Goal: Task Accomplishment & Management: Manage account settings

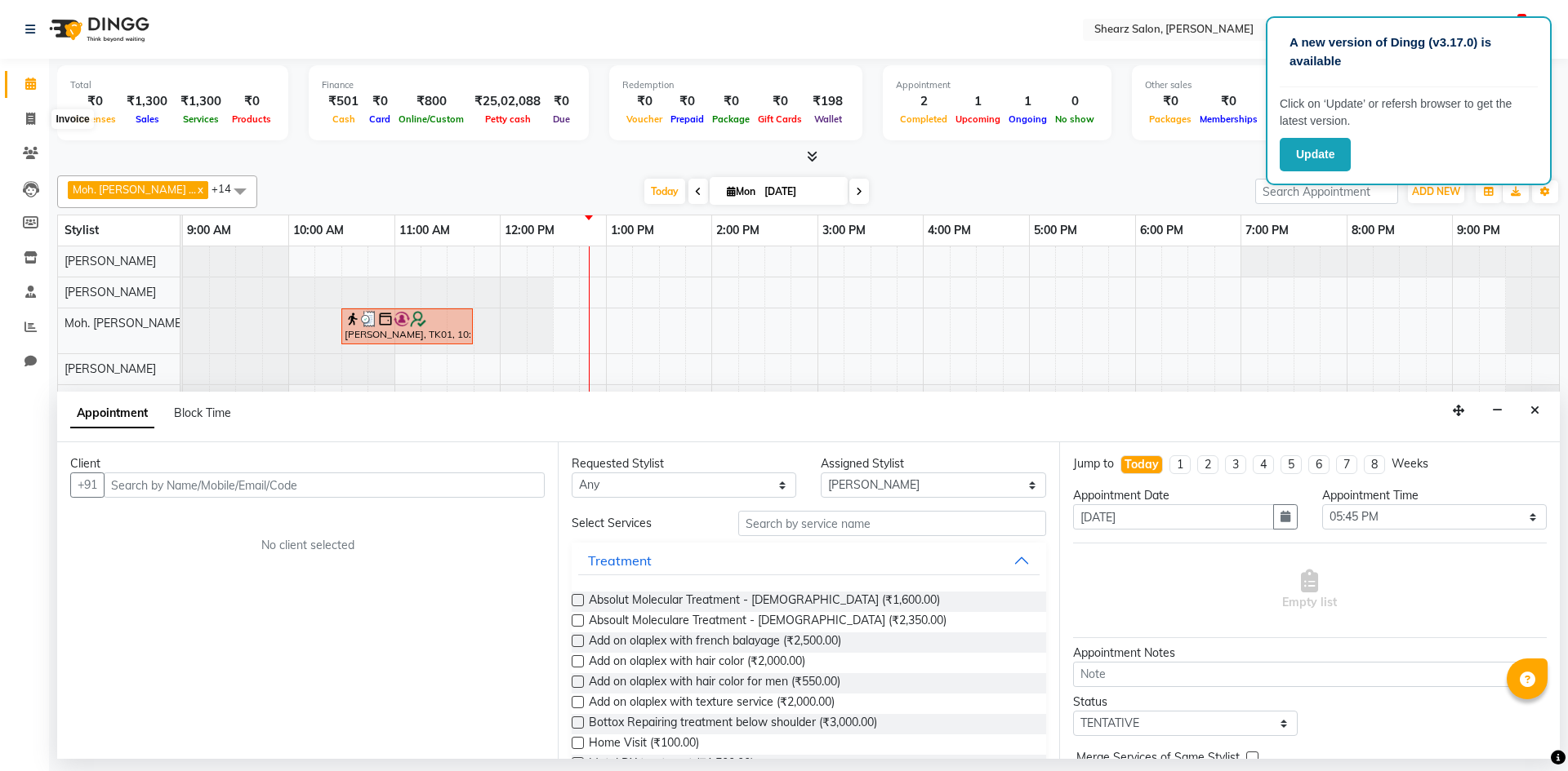
select select "77322"
select select "1065"
select select "tentative"
click at [37, 323] on span at bounding box center [30, 328] width 29 height 19
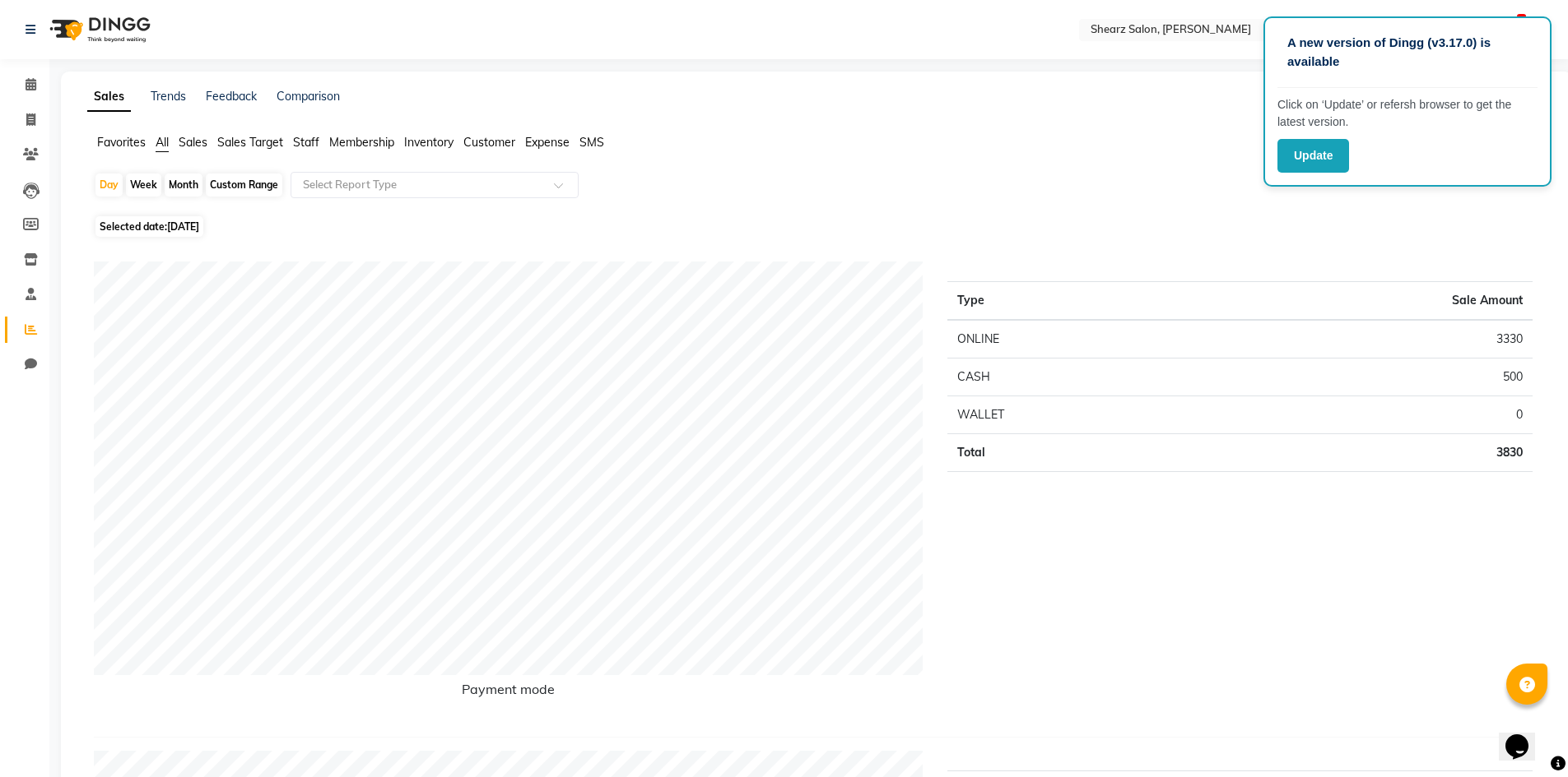
click at [245, 186] on div "Custom Range" at bounding box center [244, 185] width 77 height 23
select select "9"
select select "2025"
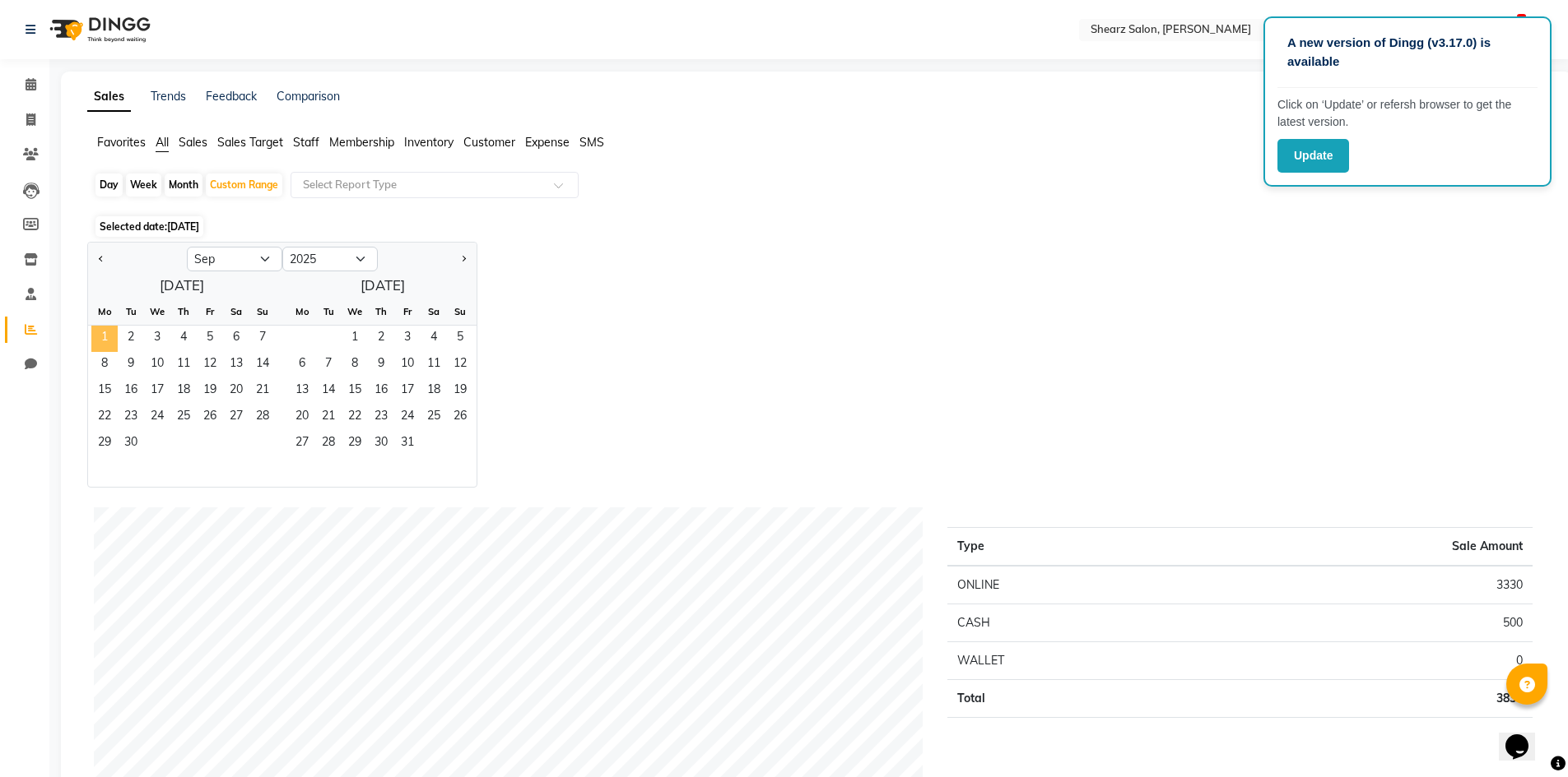
click at [105, 348] on span "1" at bounding box center [105, 339] width 26 height 26
click at [104, 253] on button "Previous month" at bounding box center [101, 259] width 13 height 26
select select "8"
click at [205, 336] on span "1" at bounding box center [210, 339] width 26 height 26
click at [258, 434] on span "31" at bounding box center [262, 444] width 26 height 26
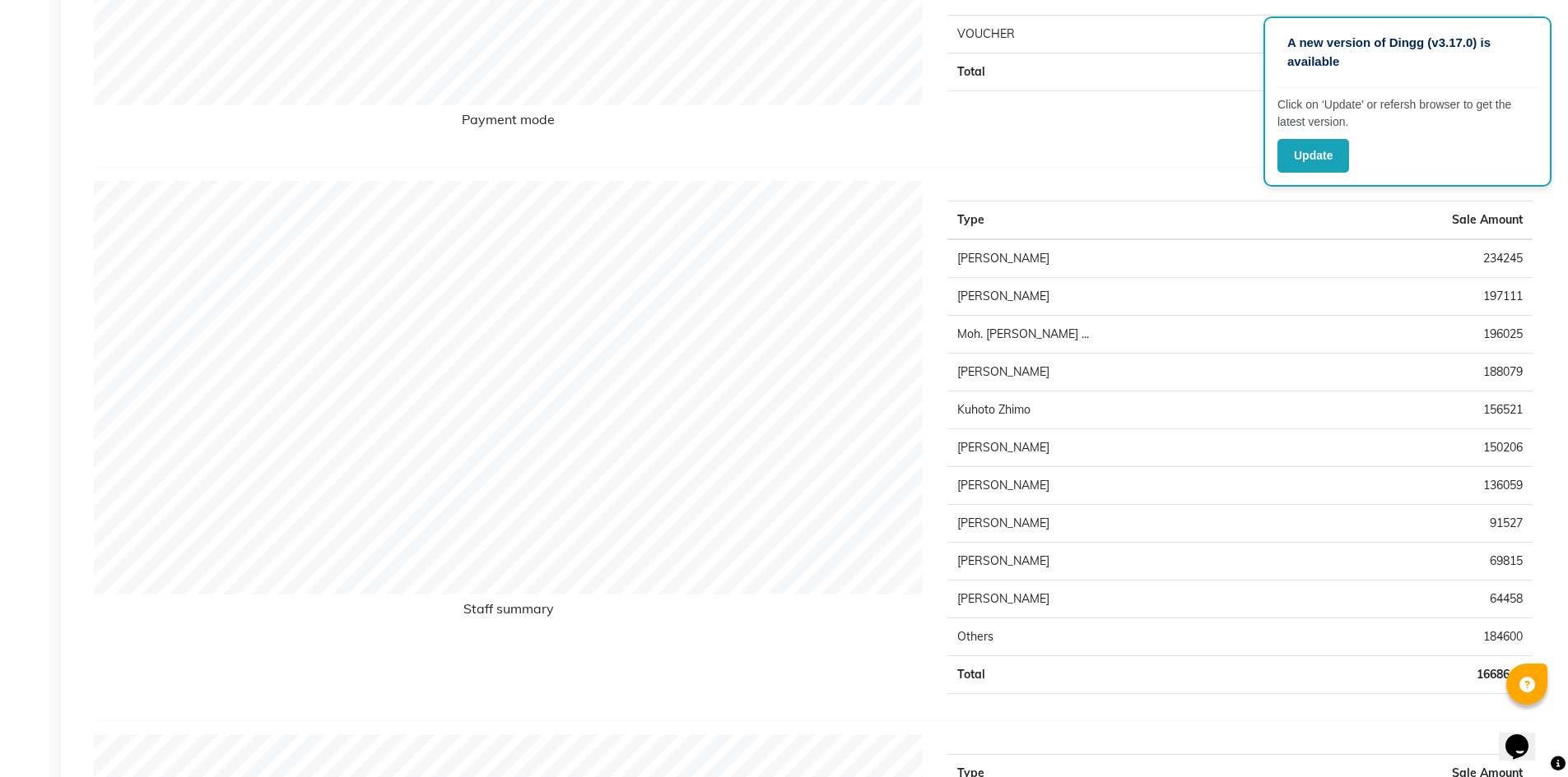
scroll to position [576, 0]
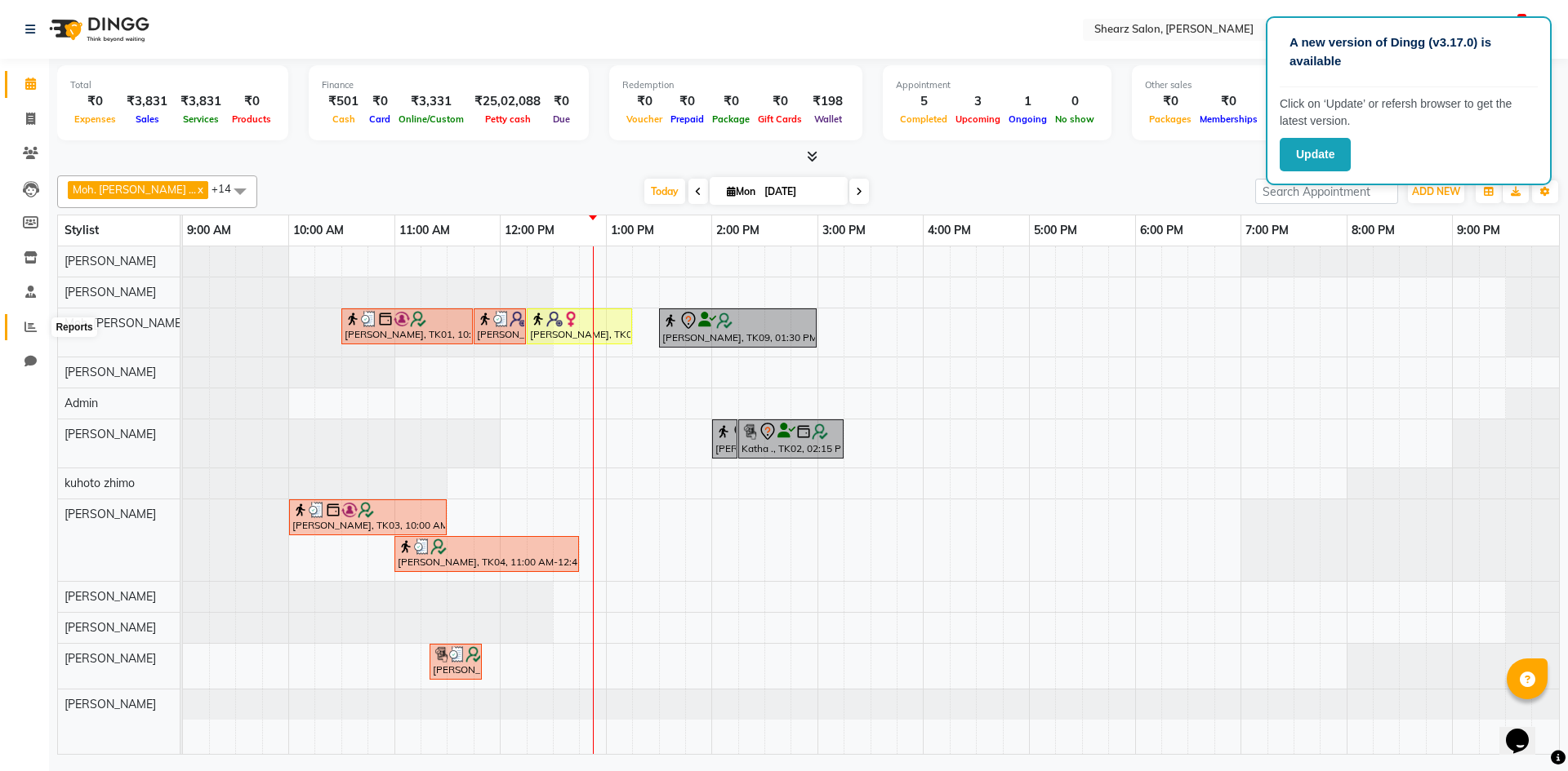
click at [33, 329] on icon at bounding box center [30, 327] width 12 height 12
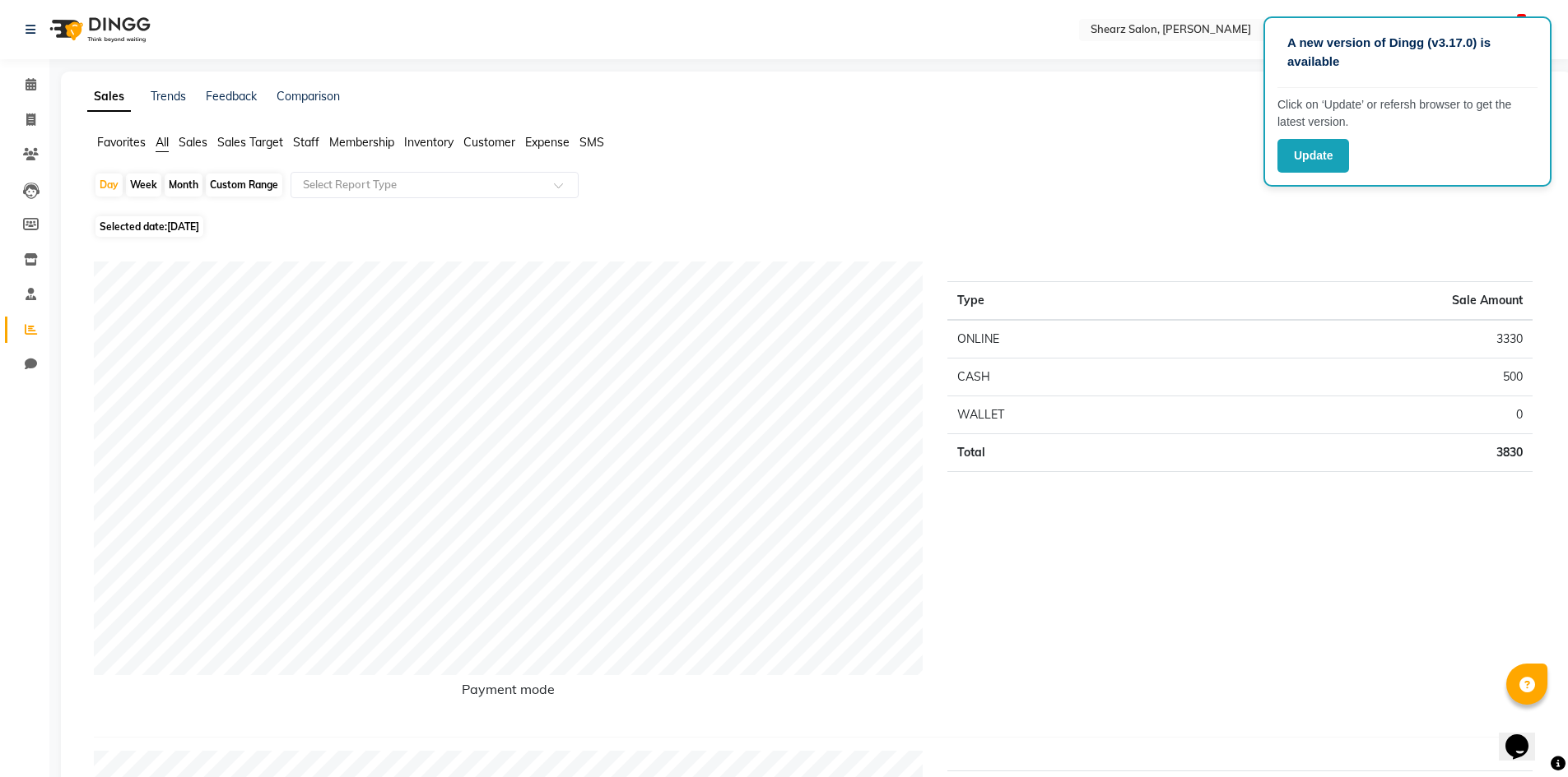
click at [252, 142] on span "Sales Target" at bounding box center [250, 142] width 66 height 15
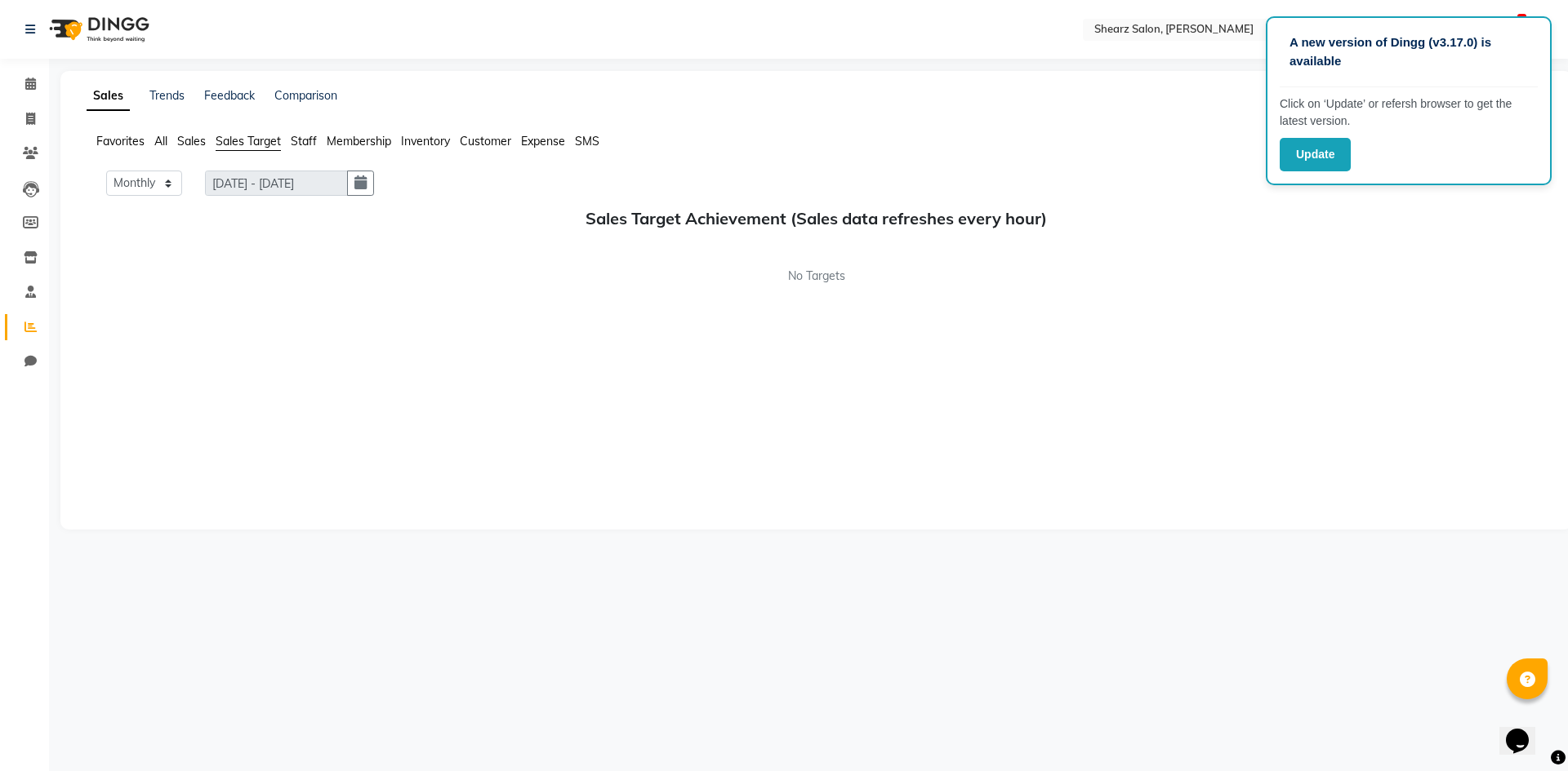
click at [215, 140] on ul "Favorites All Sales Sales Target Staff Membership Inventory Customer Expense SMS" at bounding box center [816, 142] width 1459 height 18
click at [217, 140] on span "Sales Target" at bounding box center [248, 141] width 66 height 15
click at [193, 134] on span "Sales" at bounding box center [191, 141] width 29 height 15
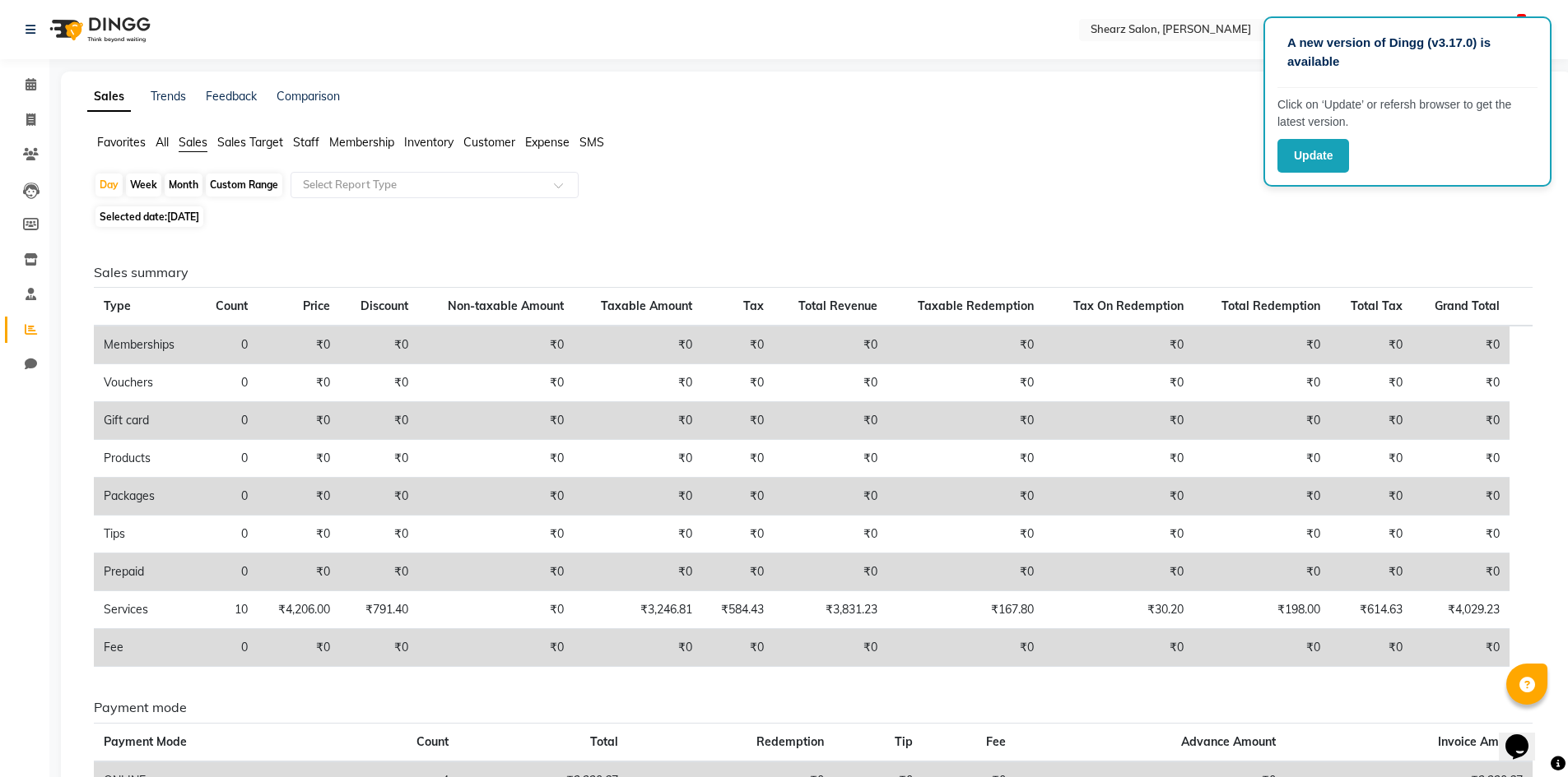
click at [305, 144] on span "Staff" at bounding box center [306, 142] width 26 height 15
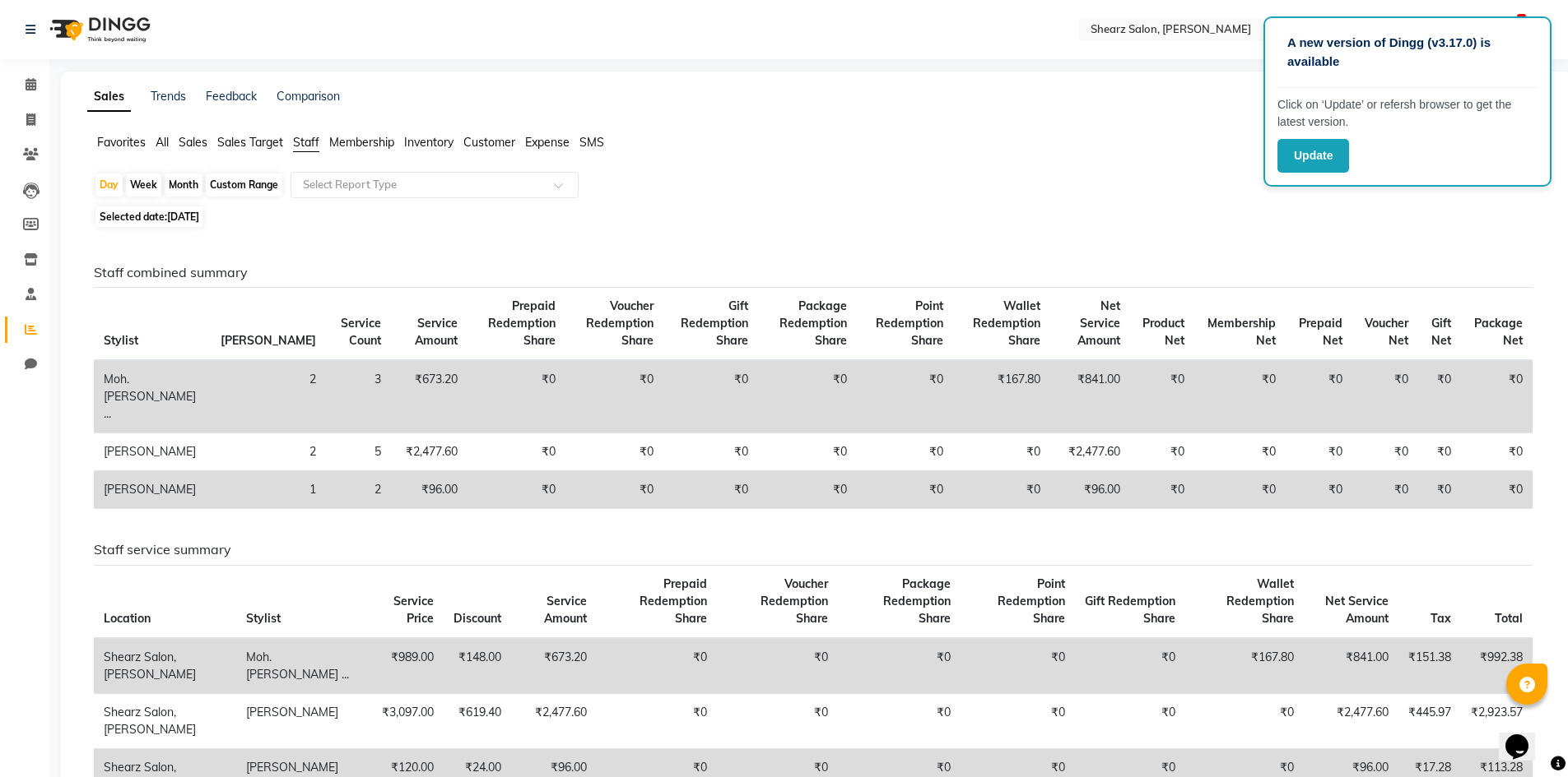
click at [272, 184] on div "Custom Range" at bounding box center [244, 185] width 77 height 23
select select "9"
select select "2025"
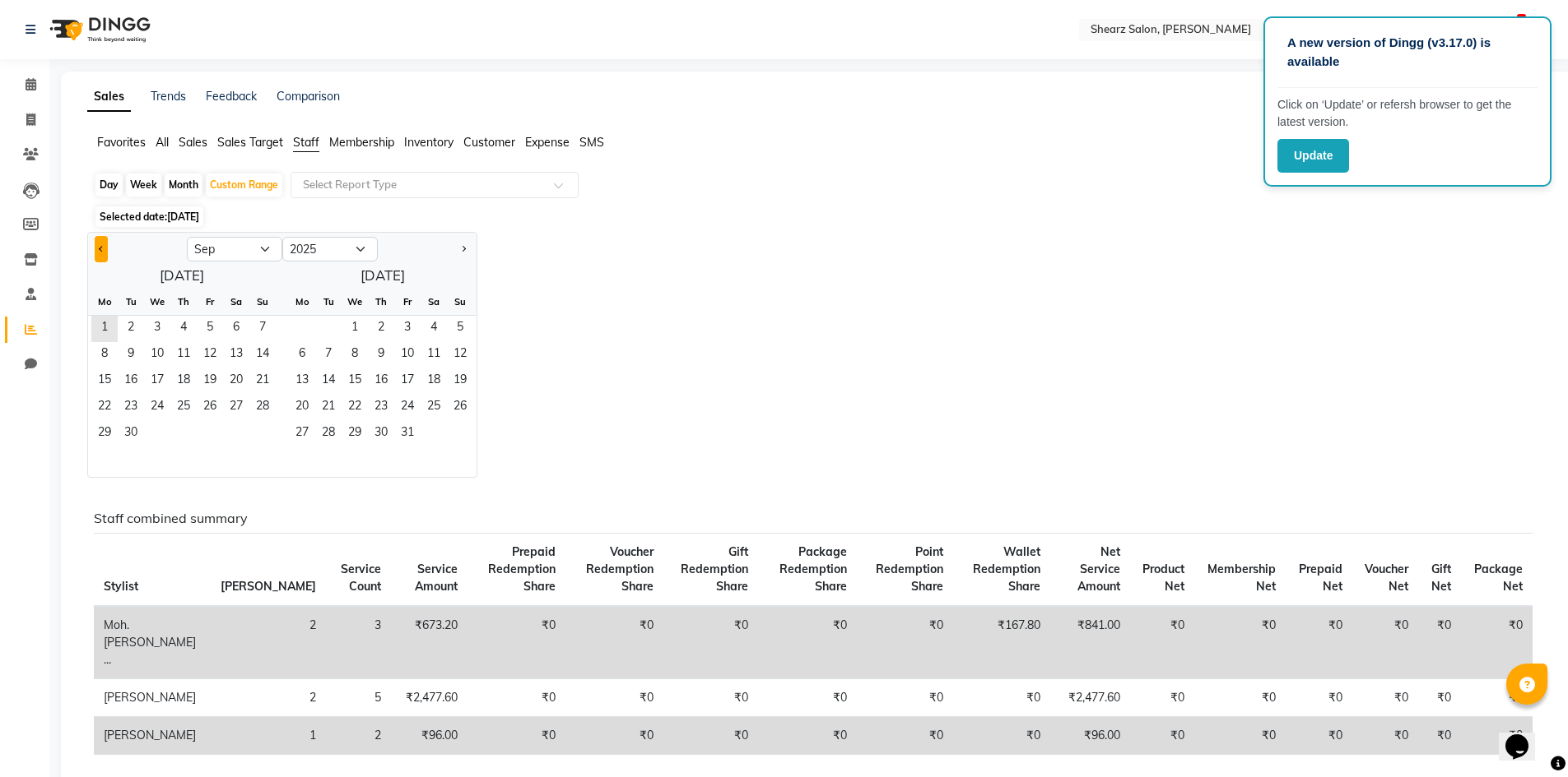
click at [99, 247] on span "Previous month" at bounding box center [101, 248] width 6 height 6
select select "7"
click at [126, 336] on span "1" at bounding box center [131, 329] width 26 height 26
click at [180, 427] on span "31" at bounding box center [183, 434] width 26 height 26
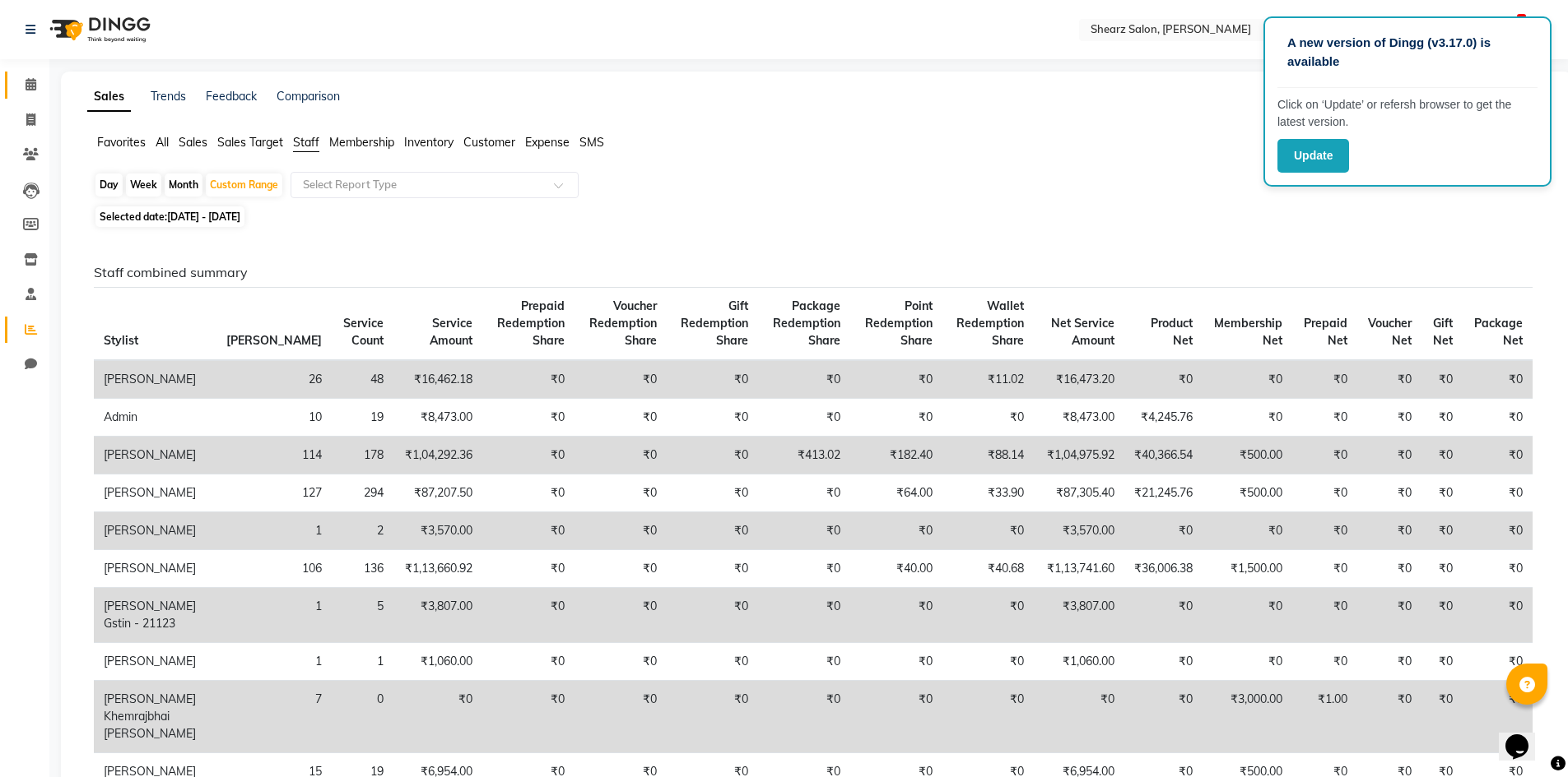
click at [33, 74] on link "Calendar" at bounding box center [24, 84] width 39 height 27
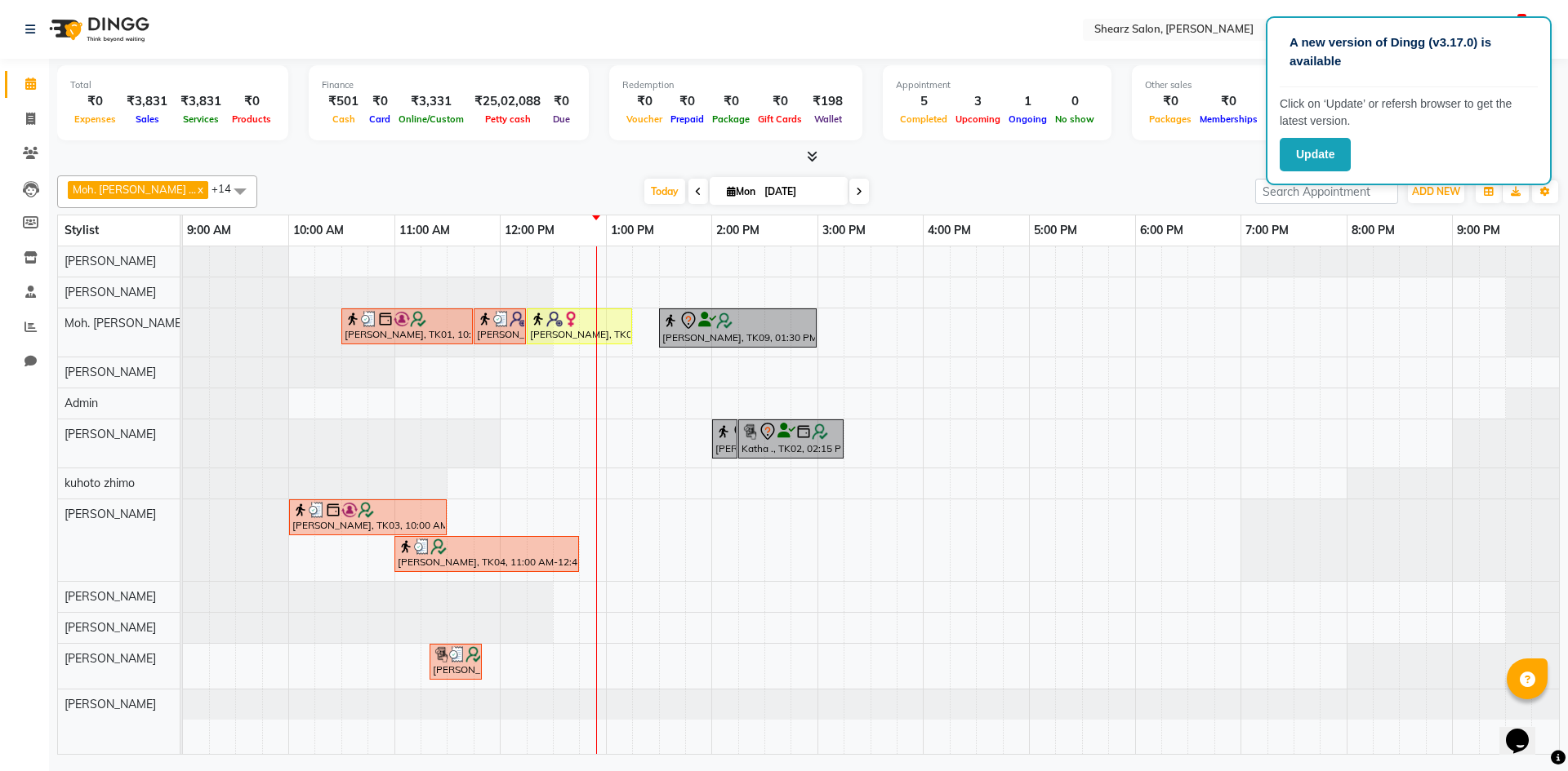
click at [946, 402] on div "DEVENDRA BHATNAKR, TK01, 10:30 AM-11:45 AM, Beard color,Sr. Beard crafting aayu…" at bounding box center [871, 500] width 1376 height 507
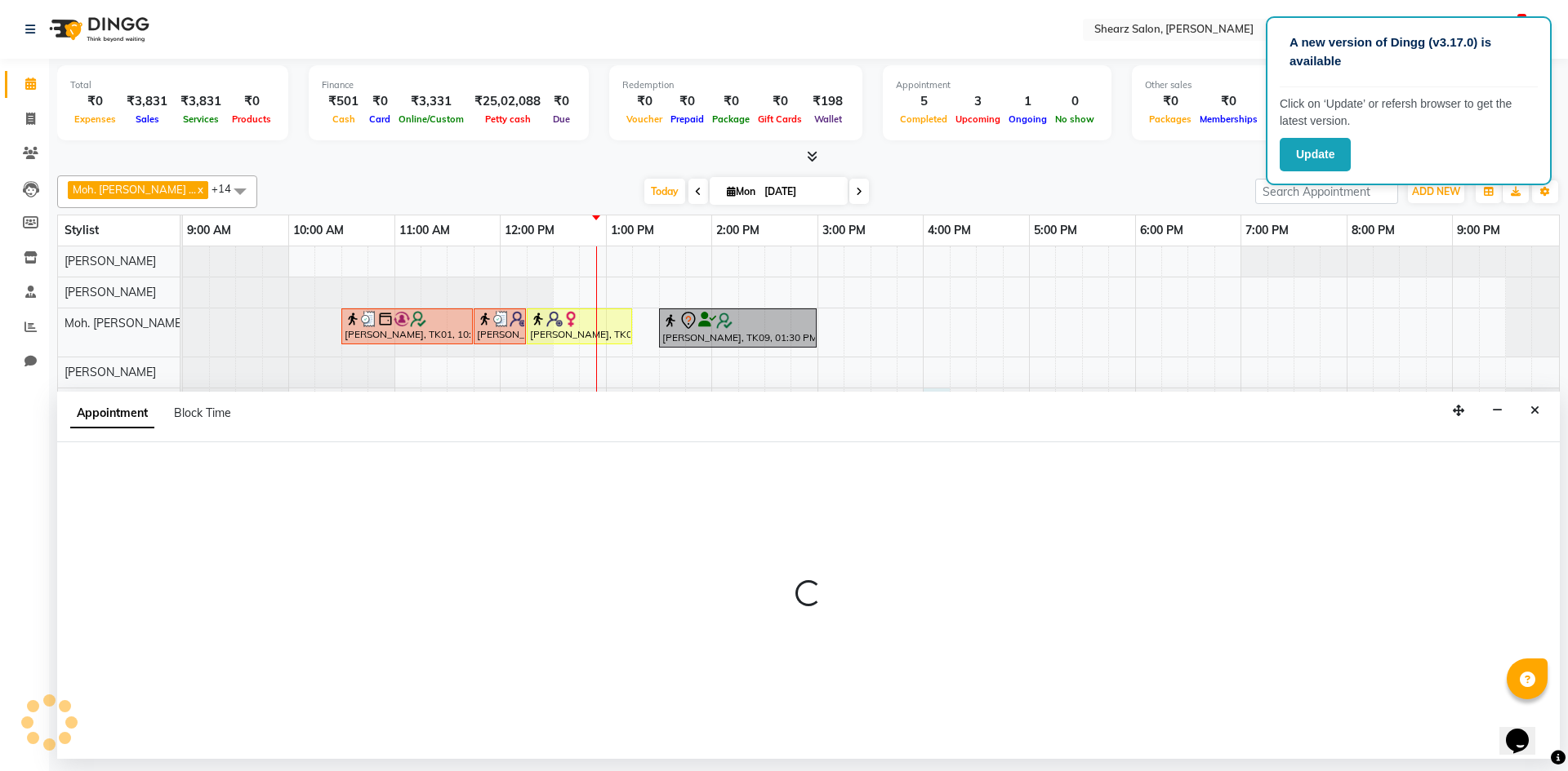
click at [946, 402] on div "Appointment Block Time" at bounding box center [808, 417] width 1502 height 51
select select "78894"
select select "tentative"
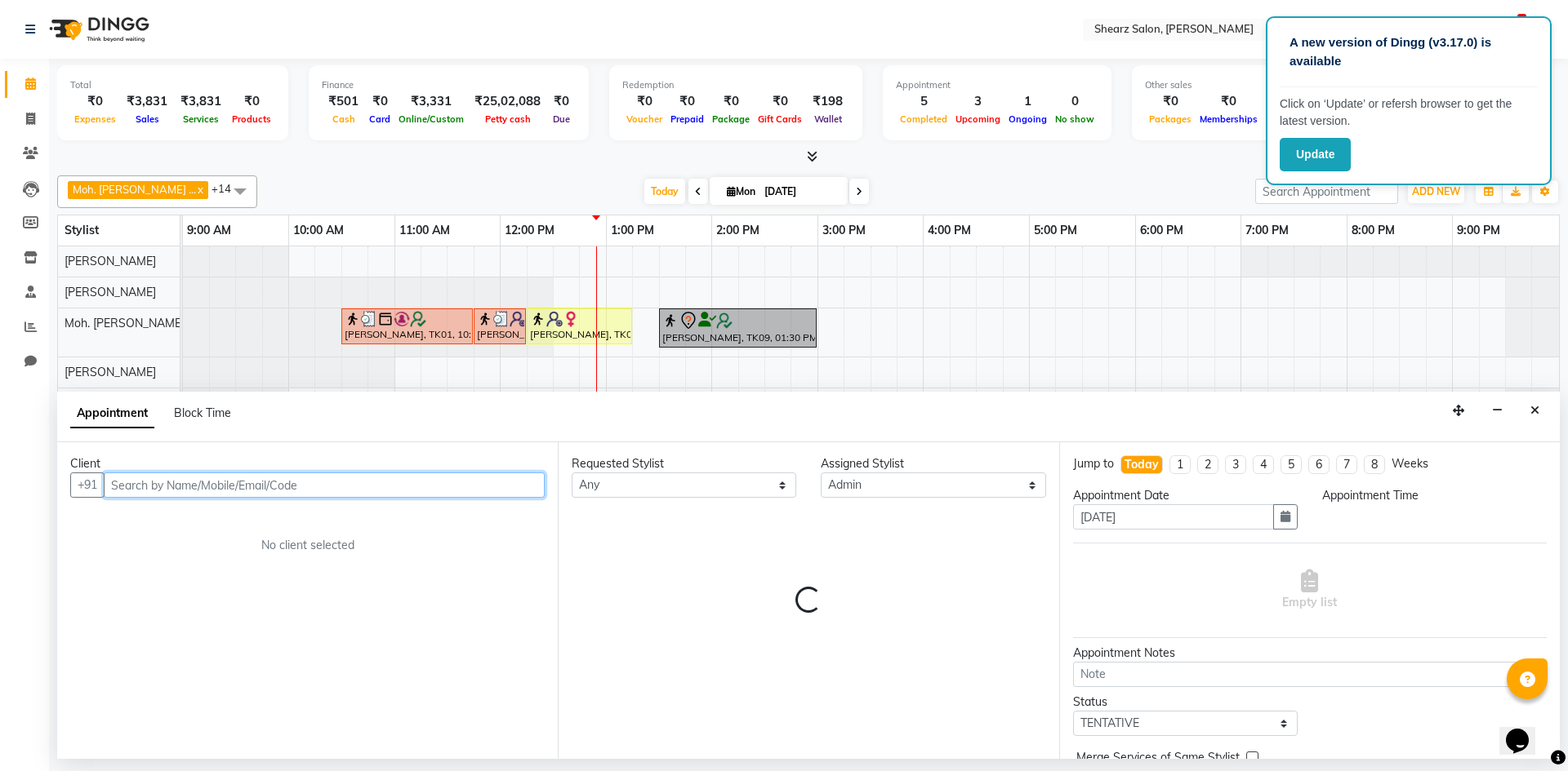
select select "960"
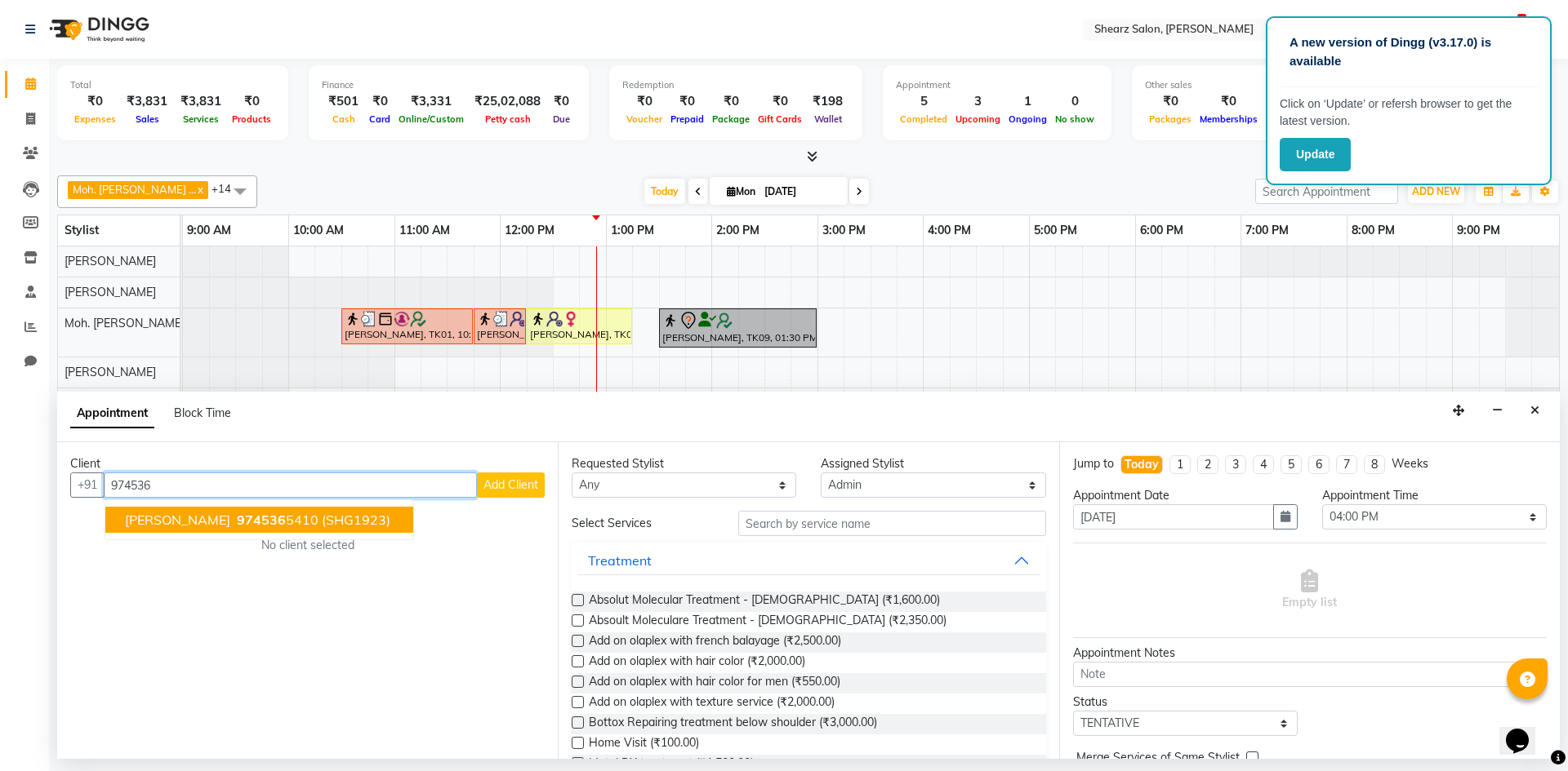
click at [164, 525] on span "[PERSON_NAME]" at bounding box center [177, 519] width 106 height 16
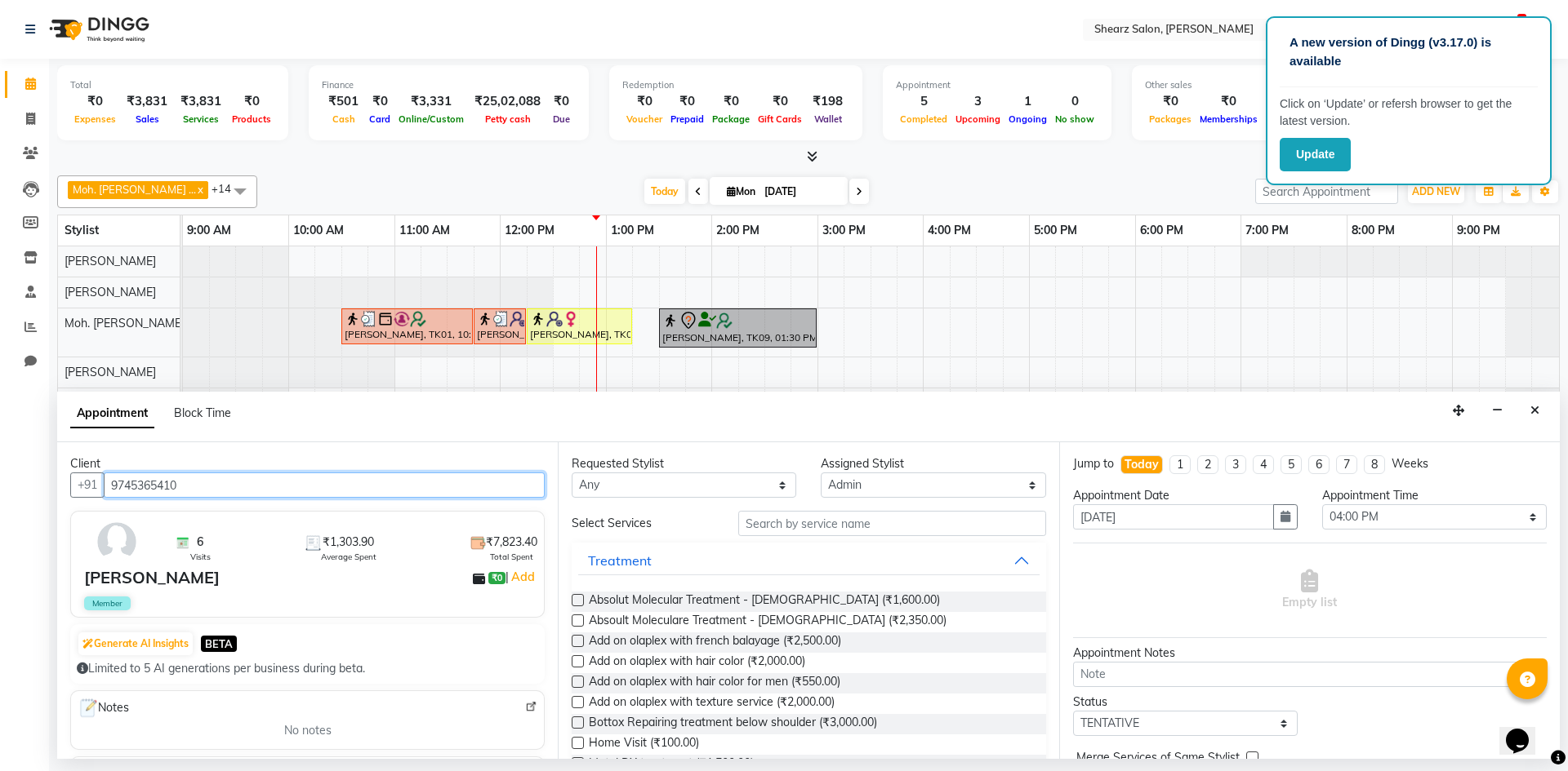
type input "9745365410"
click at [111, 602] on span "Member" at bounding box center [107, 603] width 47 height 14
click at [175, 553] on div "6 Visits" at bounding box center [193, 549] width 36 height 29
click at [349, 647] on div "Generate AI Insights BETA" at bounding box center [308, 644] width 462 height 26
click at [172, 666] on div "Limited to 5 AI generations per business during beta." at bounding box center [308, 669] width 462 height 17
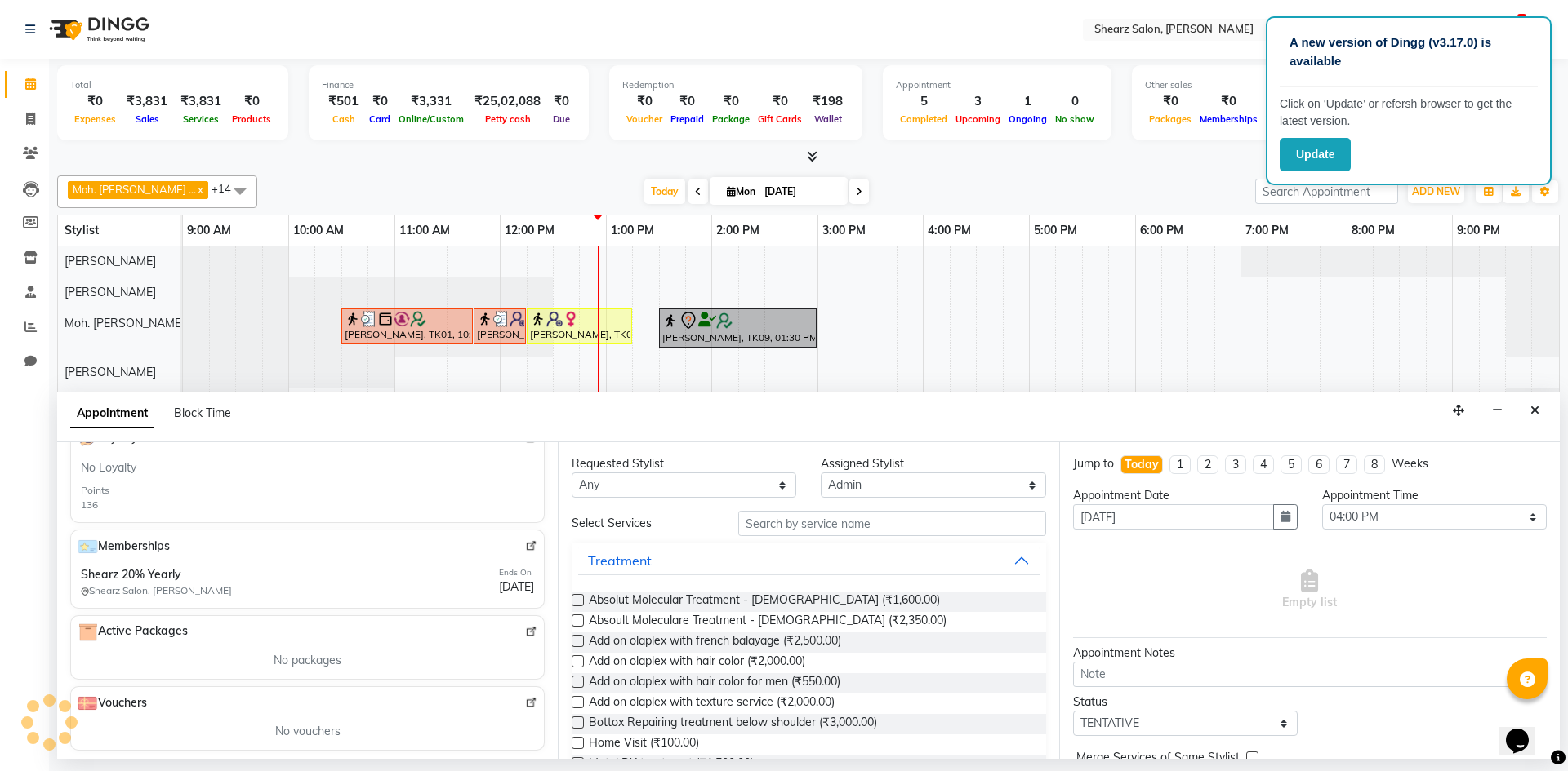
scroll to position [504, 0]
click at [525, 539] on img at bounding box center [531, 541] width 12 height 12
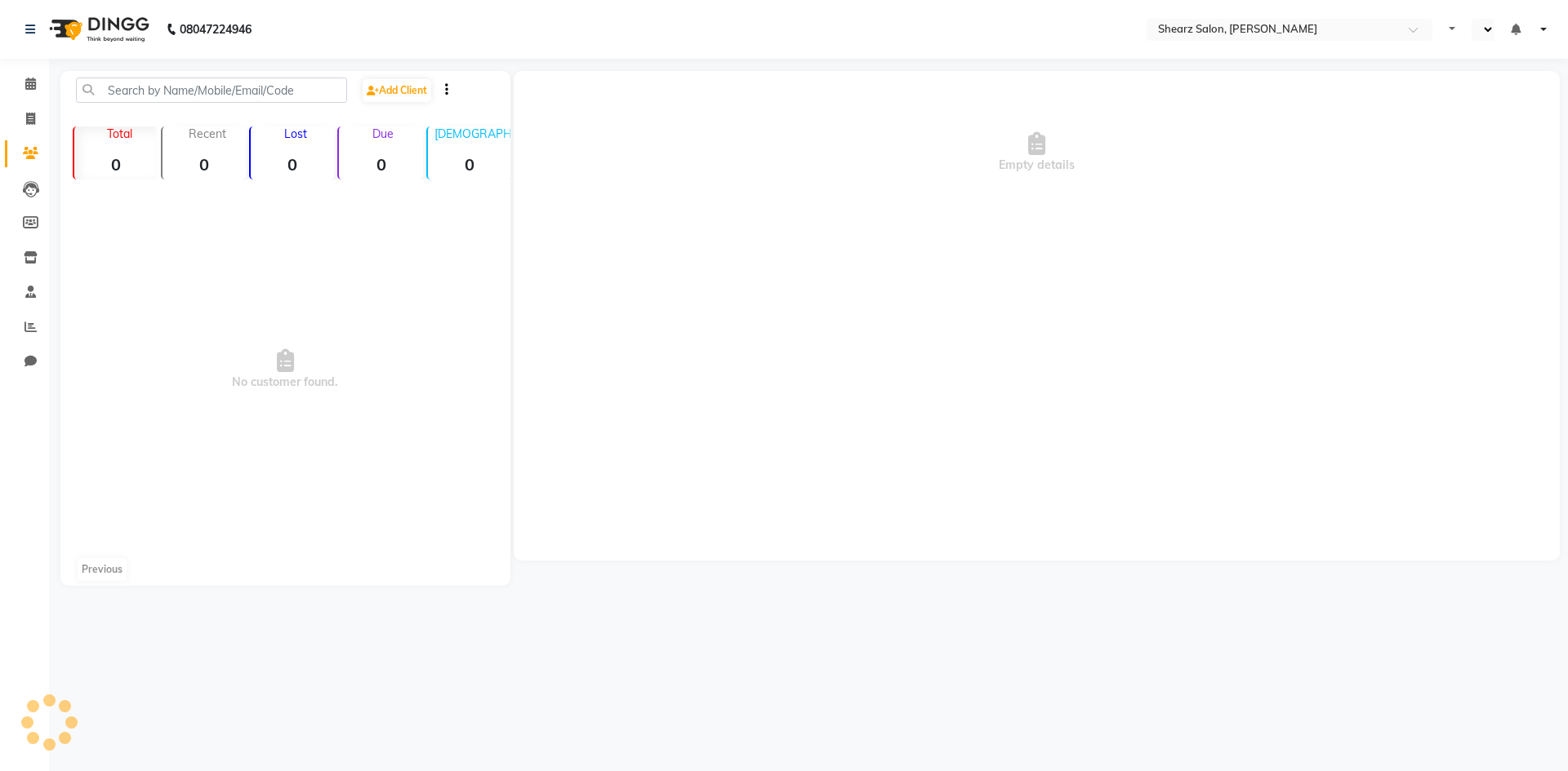
select select "en"
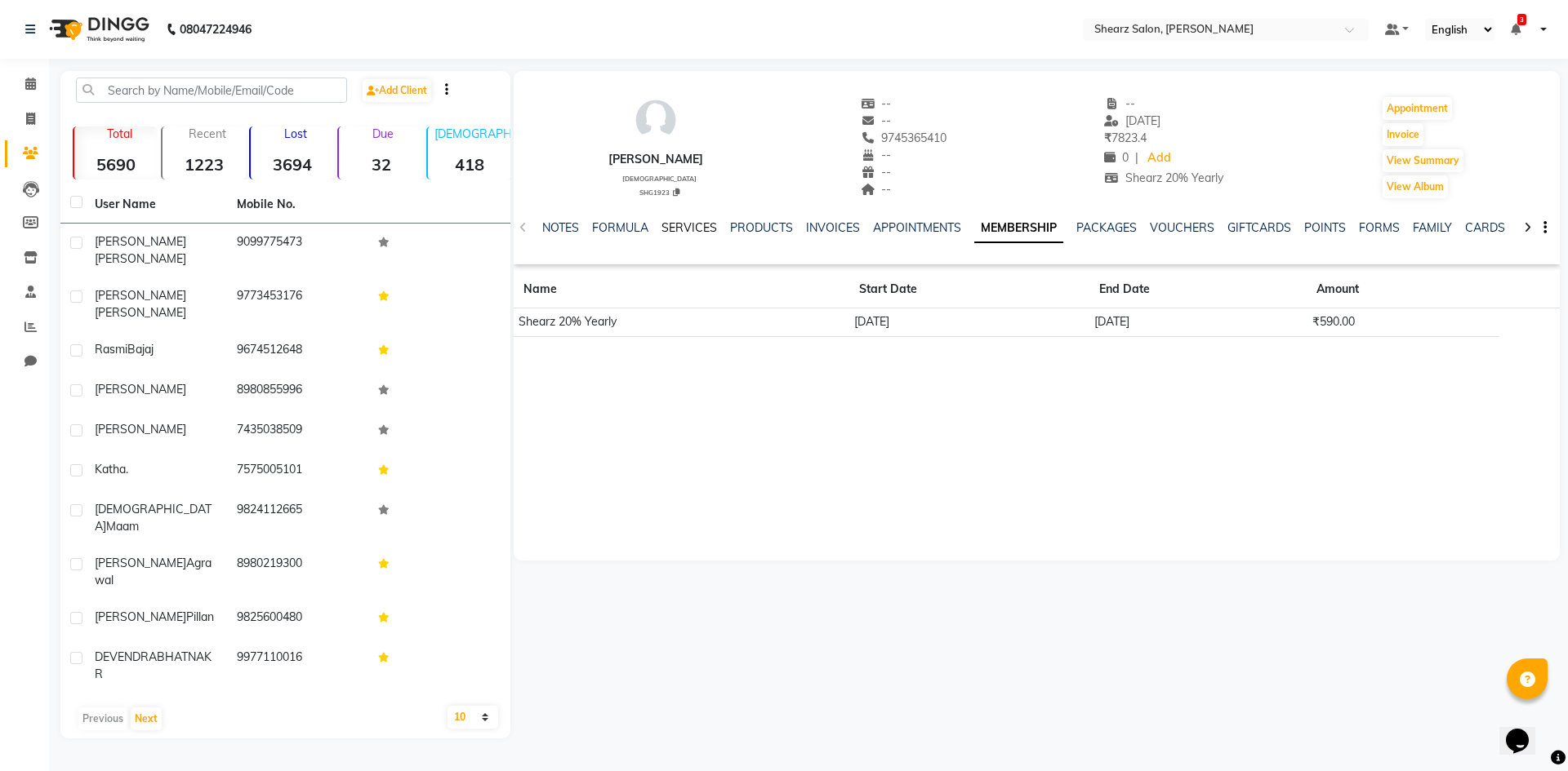
click at [690, 227] on link "SERVICES" at bounding box center [689, 227] width 55 height 15
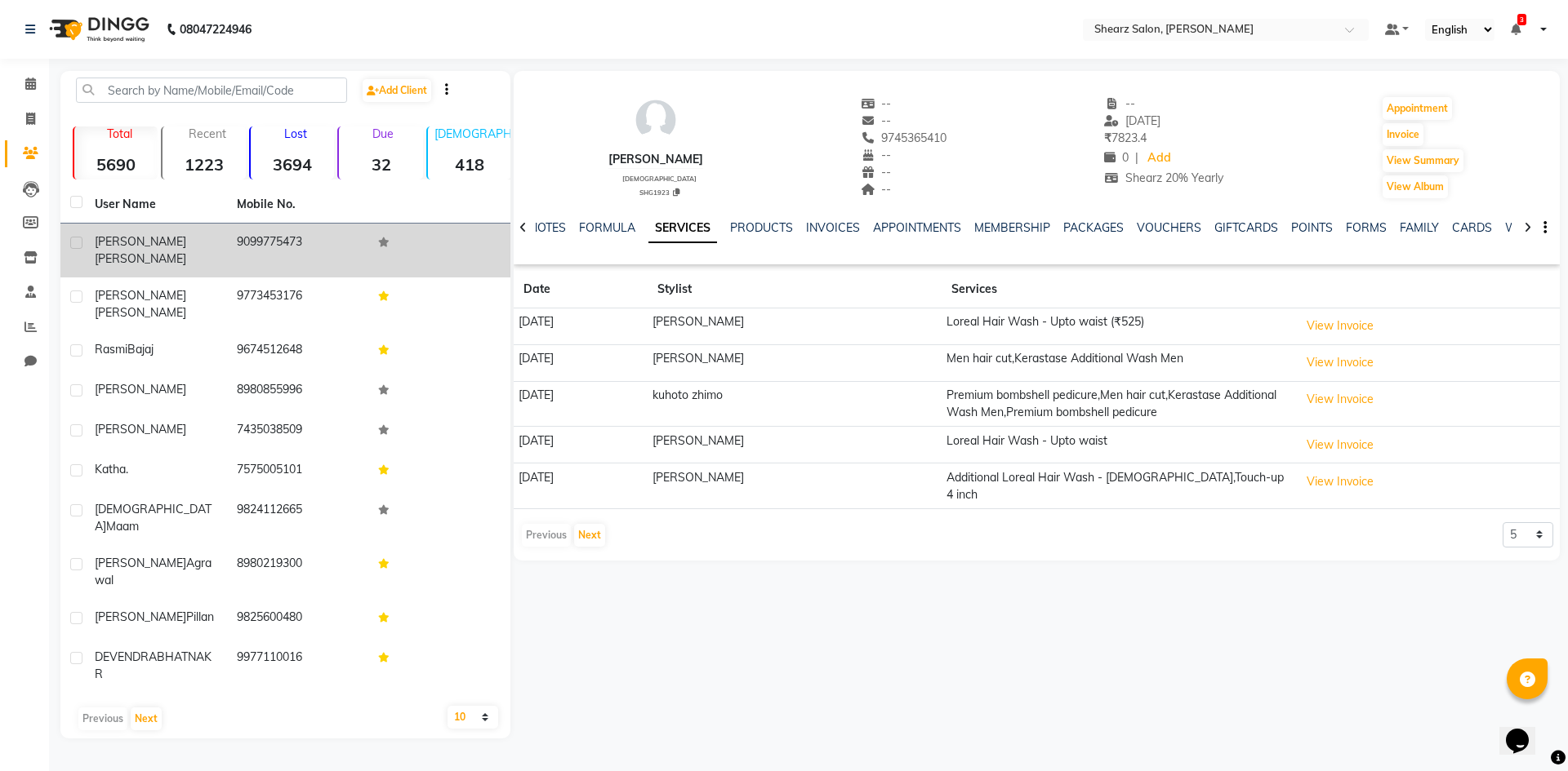
drag, startPoint x: 302, startPoint y: 257, endPoint x: 299, endPoint y: 224, distance: 33.1
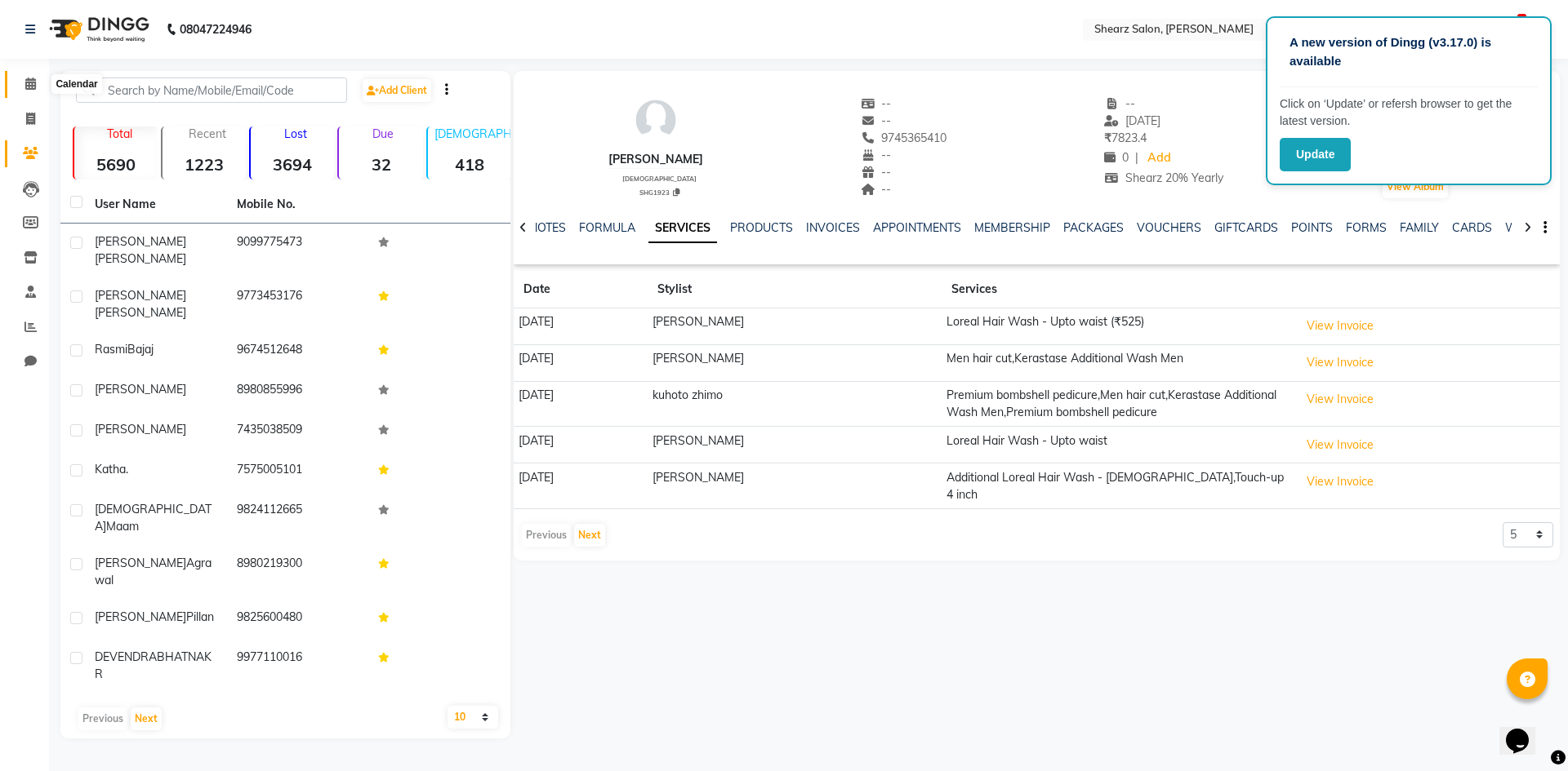
click at [29, 88] on icon at bounding box center [30, 84] width 10 height 12
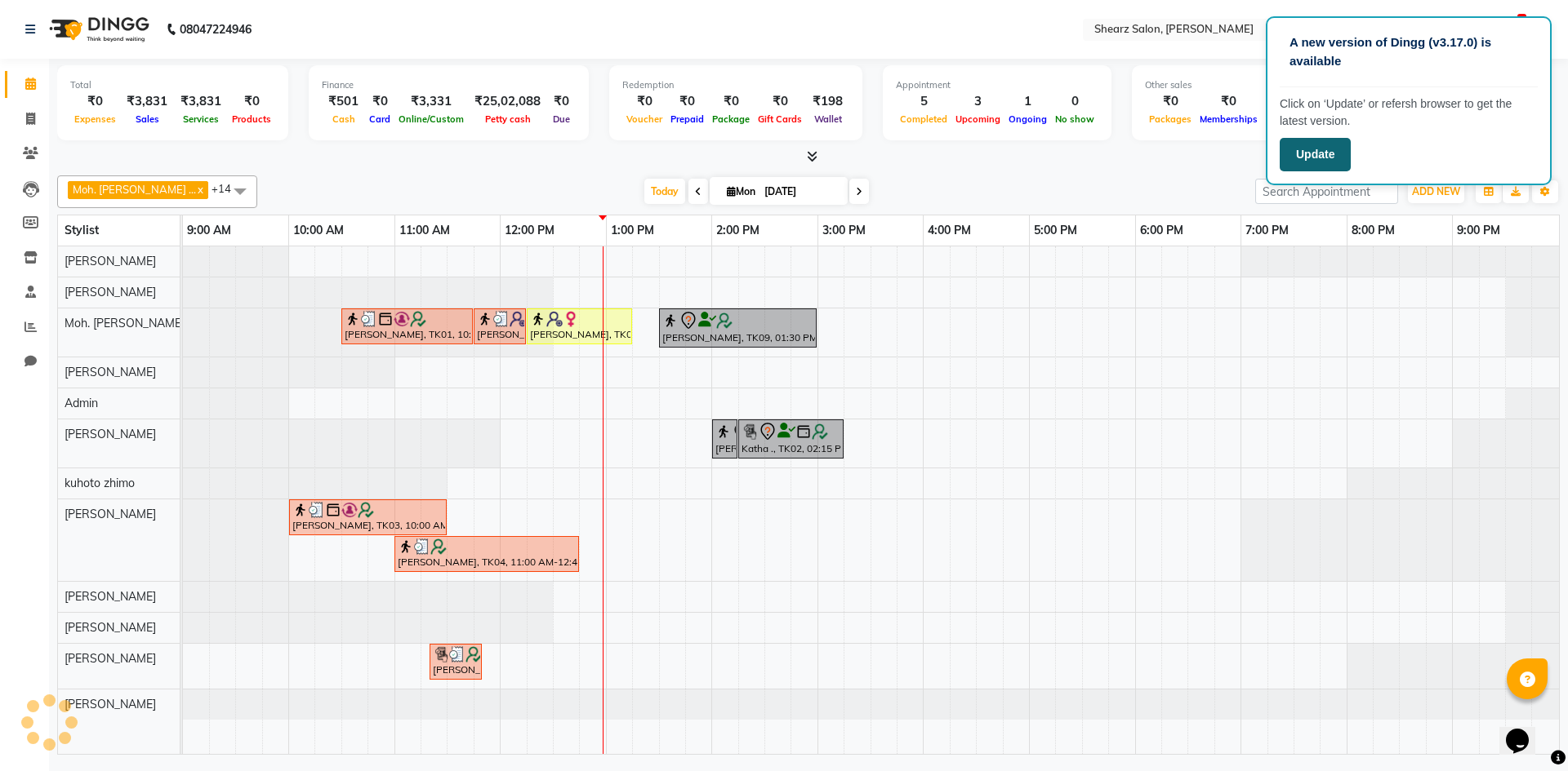
click at [1314, 155] on button "Update" at bounding box center [1315, 155] width 71 height 34
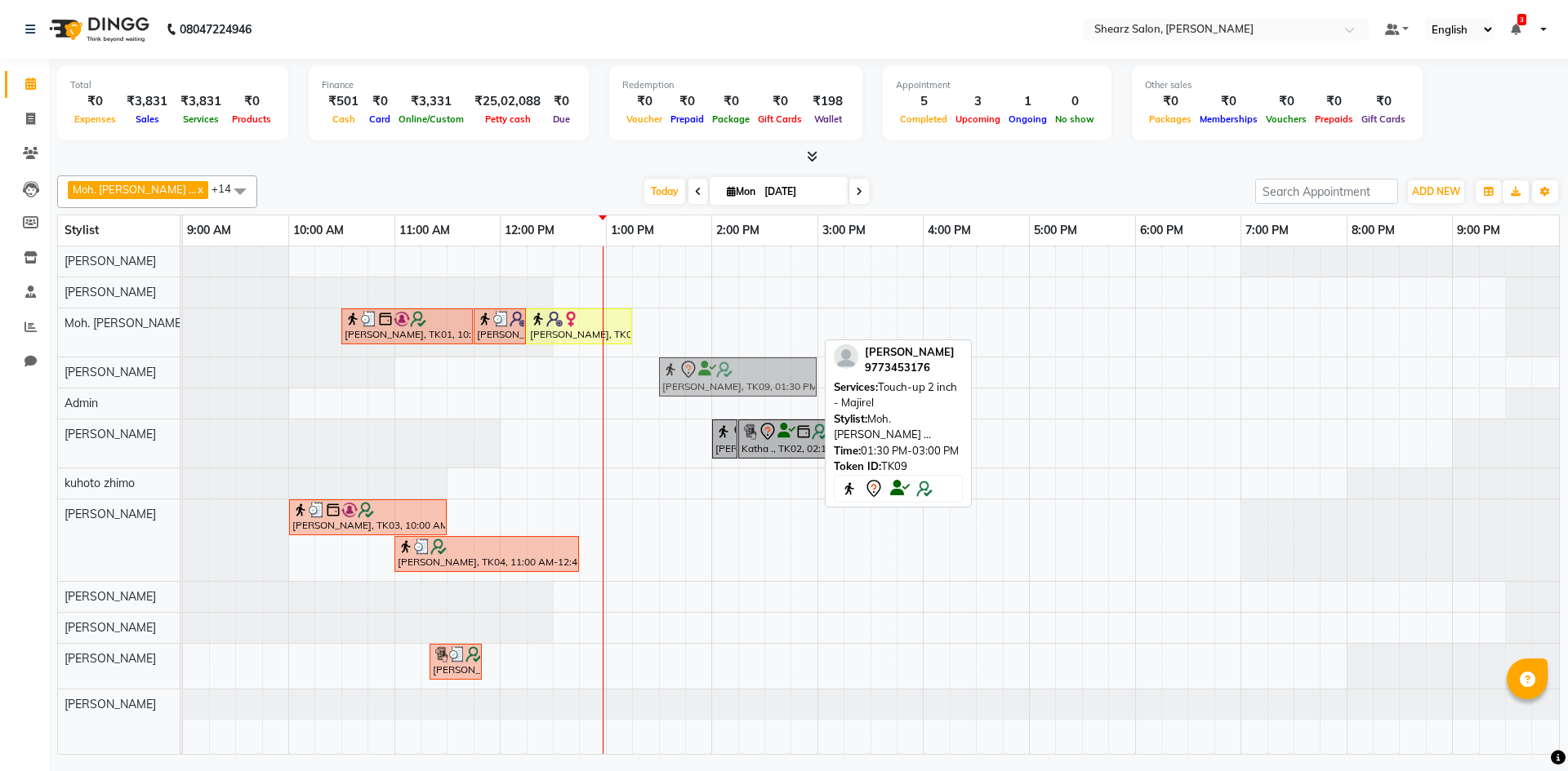
click at [707, 359] on tbody "[PERSON_NAME], TK01, 10:30 AM-11:45 AM, [PERSON_NAME] color,Sr. [PERSON_NAME] c…" at bounding box center [871, 483] width 1376 height 474
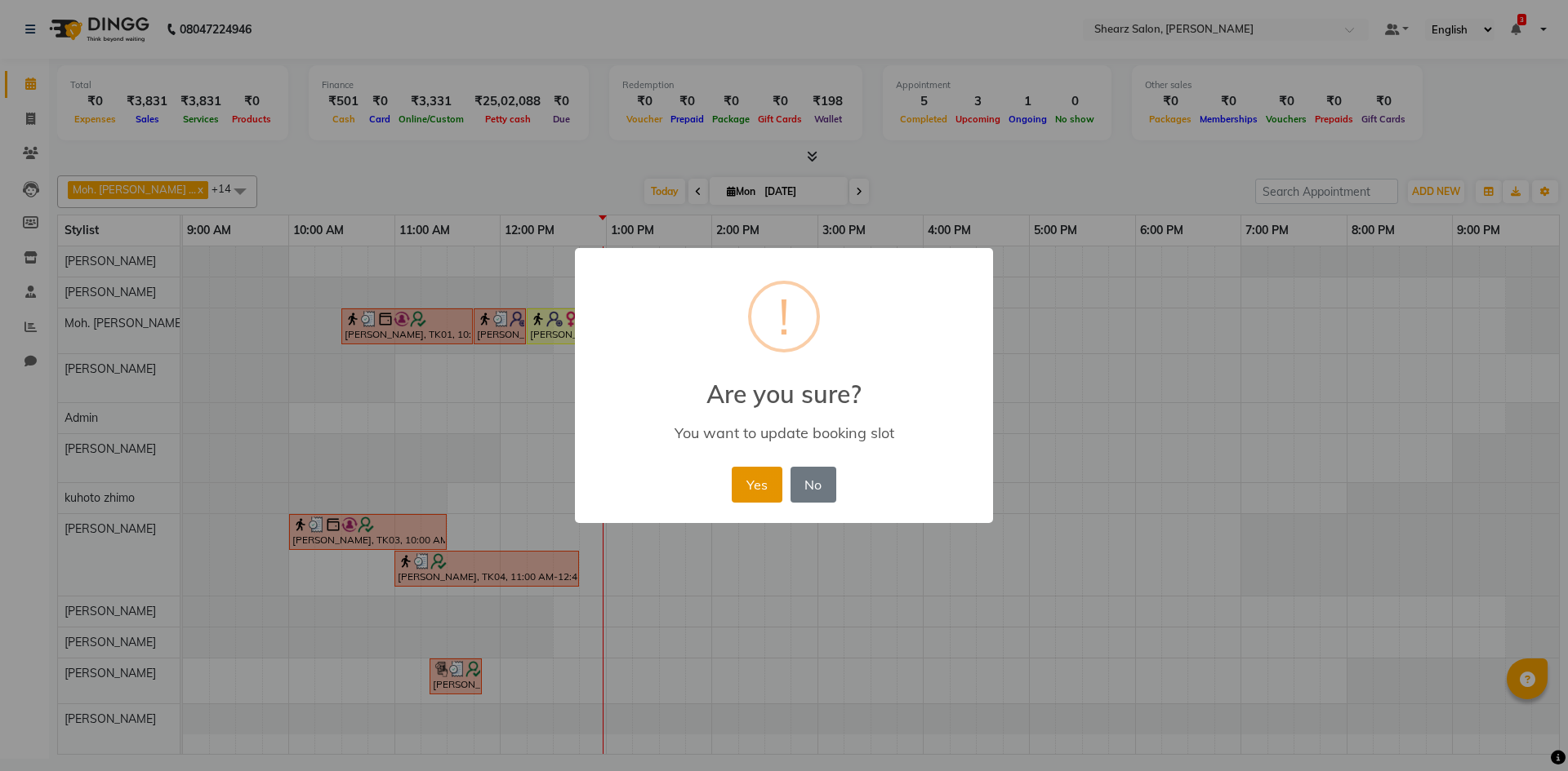
click at [765, 484] on button "Yes" at bounding box center [757, 485] width 50 height 36
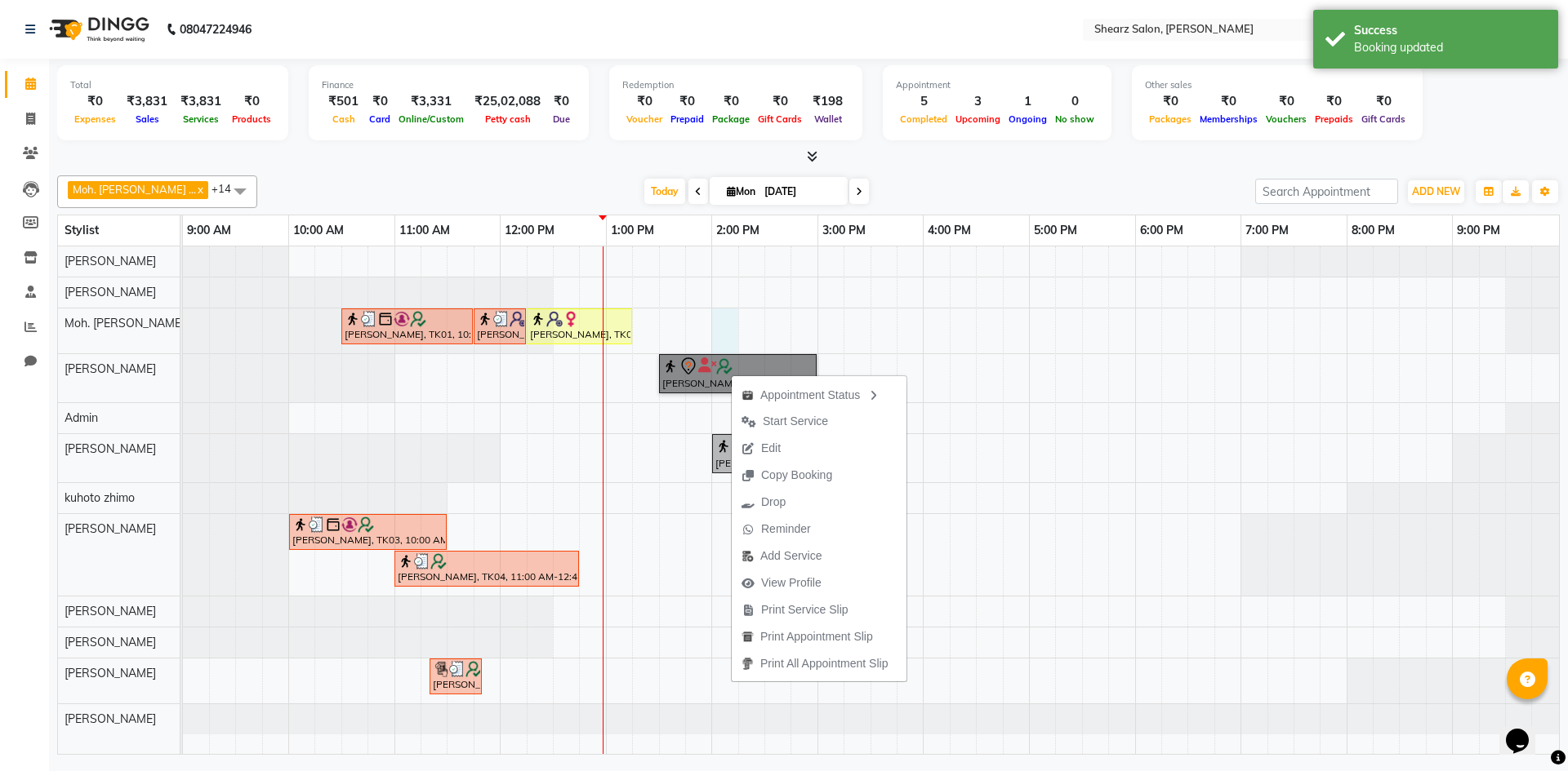
click at [735, 311] on div "DEVENDRA BHATNAKR, TK01, 10:30 AM-11:45 AM, Beard color,Sr. Beard crafting aayu…" at bounding box center [871, 500] width 1376 height 507
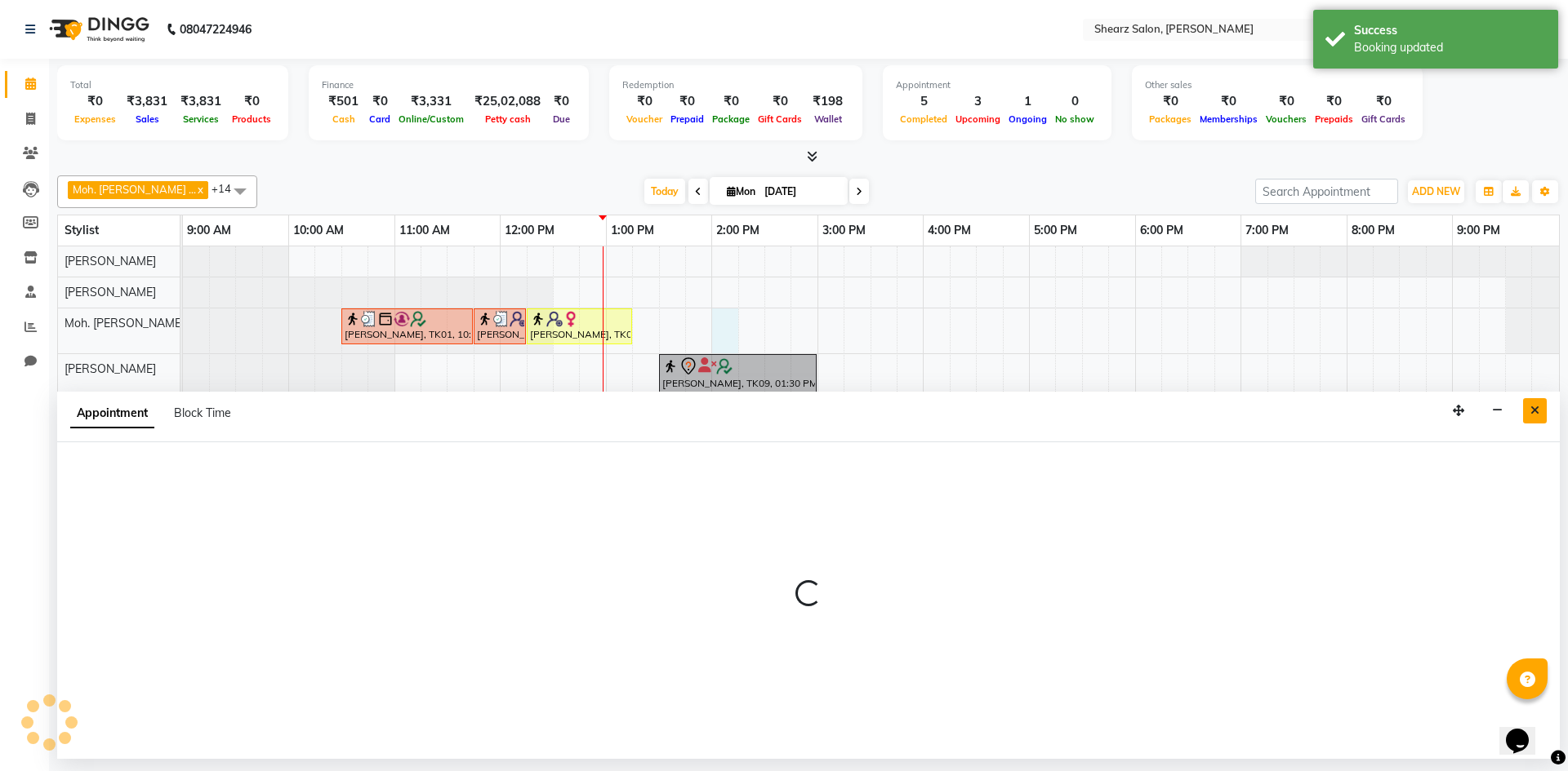
click at [1541, 411] on button "Close" at bounding box center [1534, 411] width 23 height 25
